Goal: Obtain resource: Download file/media

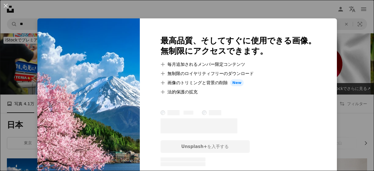
scroll to position [110, 0]
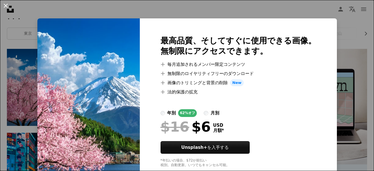
click at [3, 7] on button "An X shape" at bounding box center [5, 5] width 7 height 7
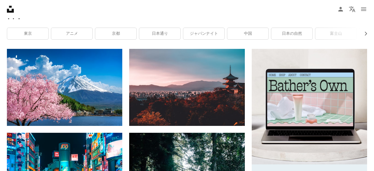
click at [3, 7] on nav "Unsplash logo Unsplash ホーム A photo Pen Tool A compass A stack of folders Downlo…" at bounding box center [187, 9] width 374 height 18
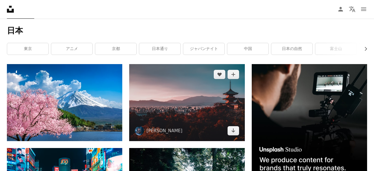
scroll to position [94, 0]
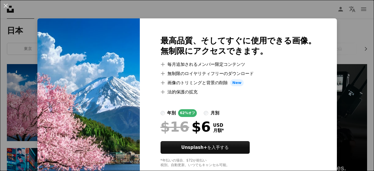
click at [174, 7] on div "An X shape 最高品質、そしてすぐに使用できる画像。 無制限にアクセスできます。 A plus sign 毎月追加されるメンバー限定コンテンツ A p…" at bounding box center [187, 85] width 374 height 171
